Goal: Navigation & Orientation: Find specific page/section

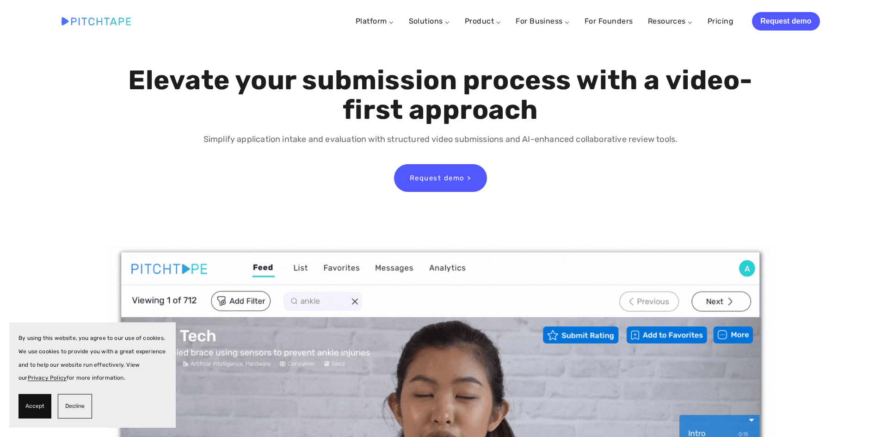
click at [40, 401] on span "Accept" at bounding box center [34, 406] width 19 height 13
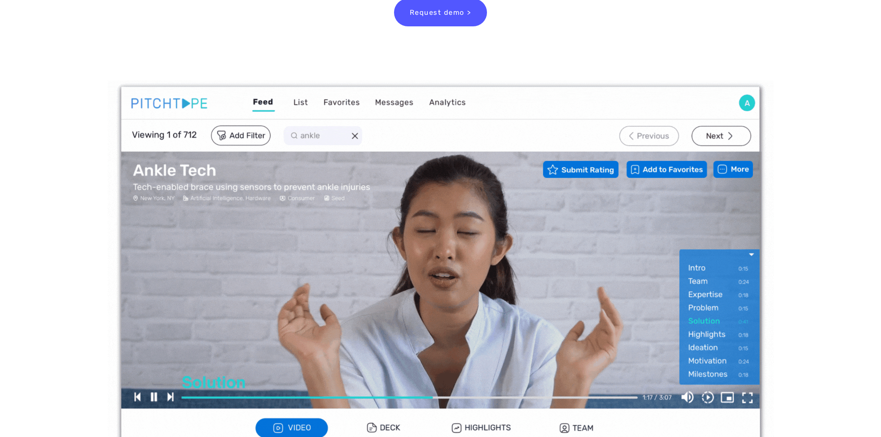
scroll to position [308, 0]
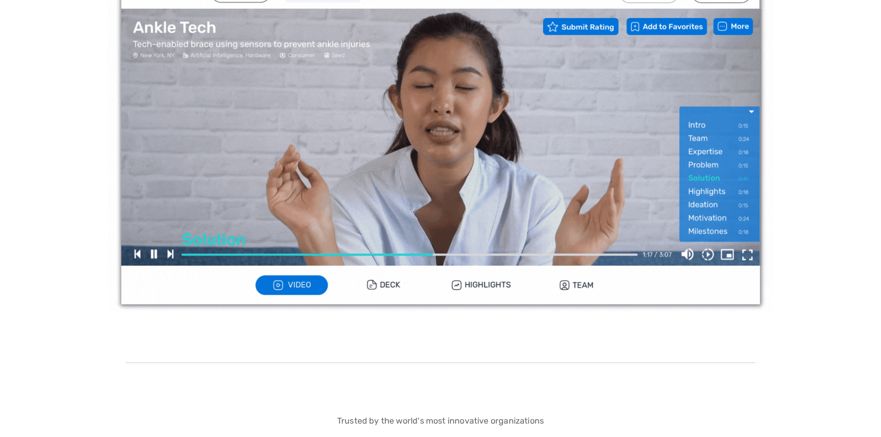
click at [425, 149] on img at bounding box center [441, 125] width 666 height 375
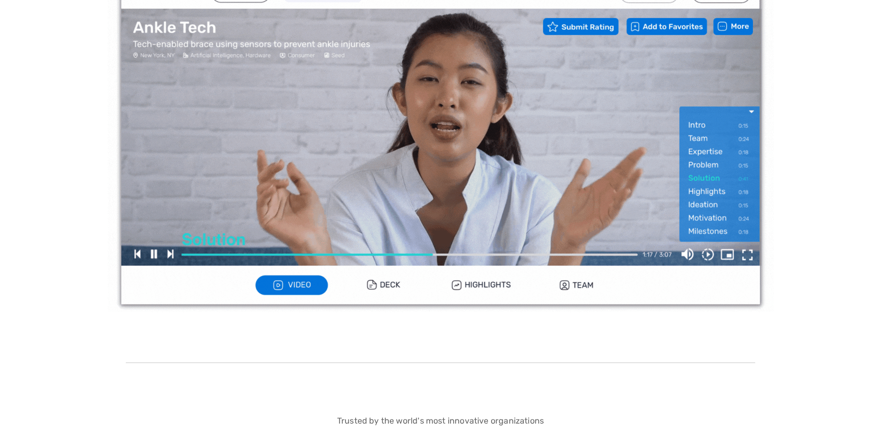
click at [385, 283] on img at bounding box center [441, 125] width 666 height 375
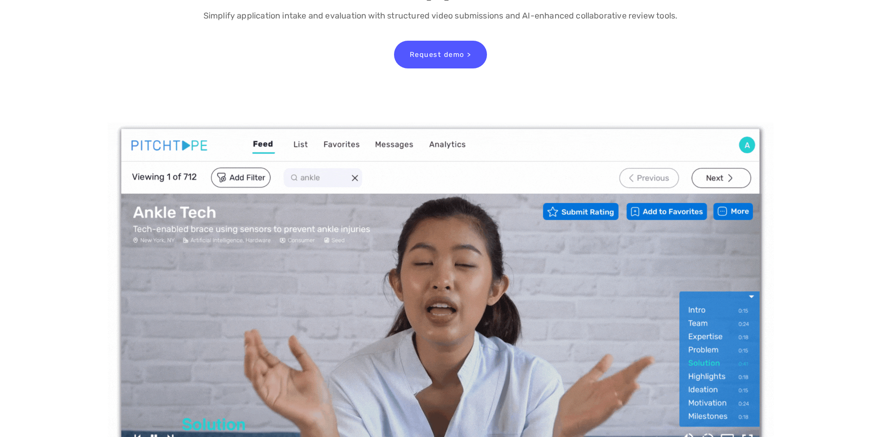
scroll to position [0, 0]
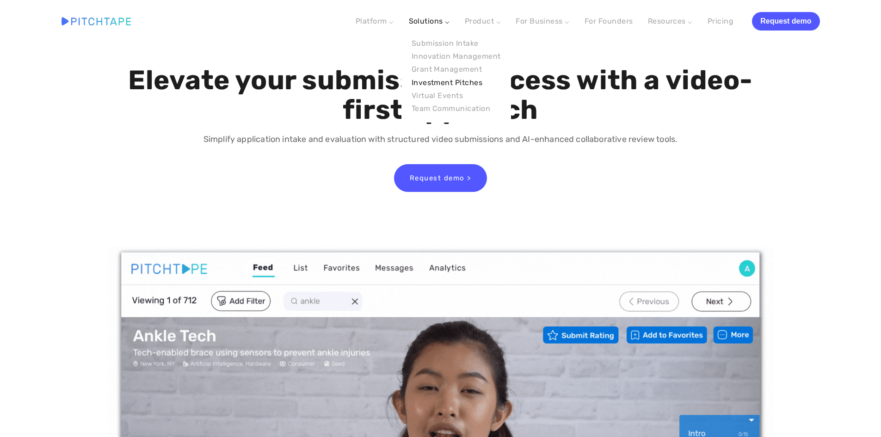
click at [441, 84] on link "Investment Pitches" at bounding box center [456, 82] width 95 height 13
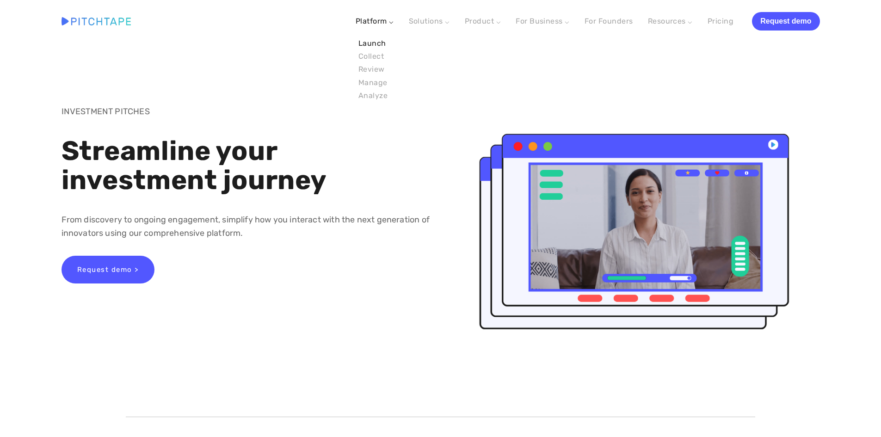
click at [375, 38] on link "Launch" at bounding box center [373, 43] width 35 height 13
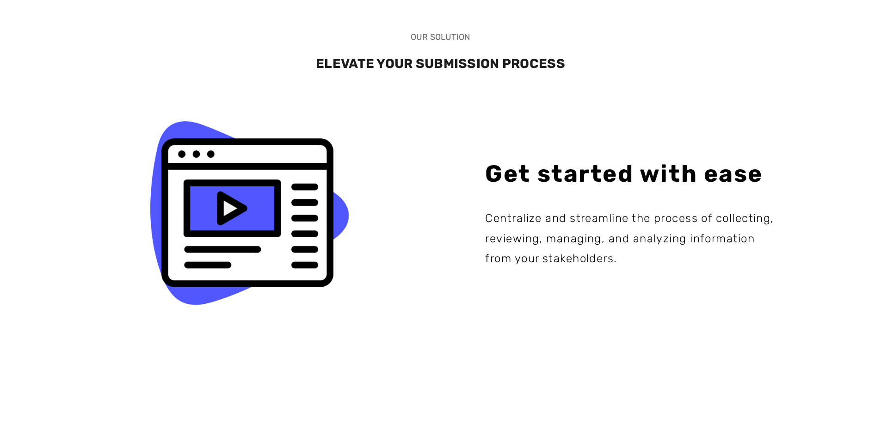
scroll to position [616, 0]
